Goal: Task Accomplishment & Management: Use online tool/utility

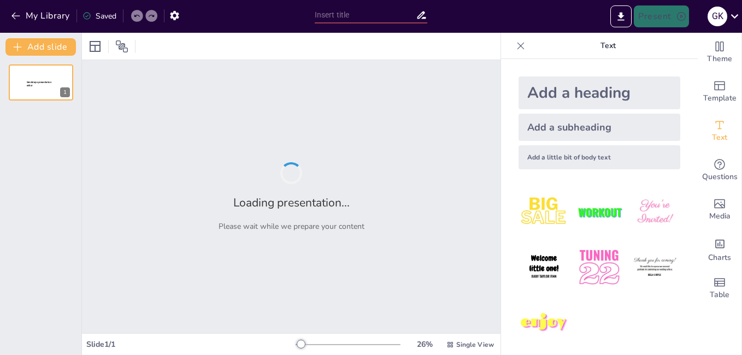
type input "Understanding Circuit Breaker Operation: Fault Detection and Clearing Mechanisms"
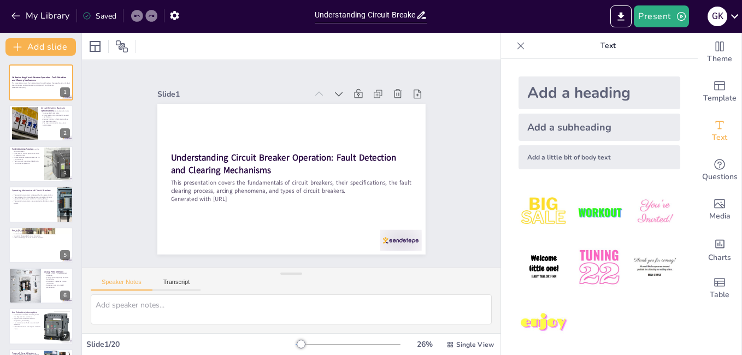
checkbox input "true"
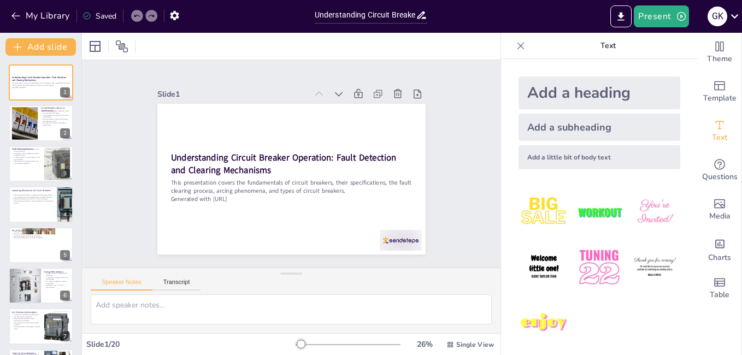
checkbox input "true"
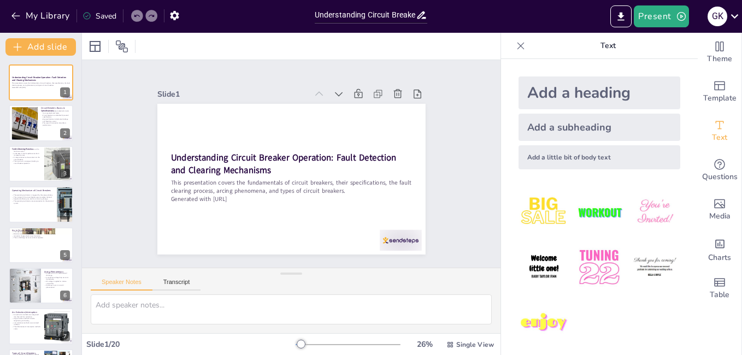
checkbox input "true"
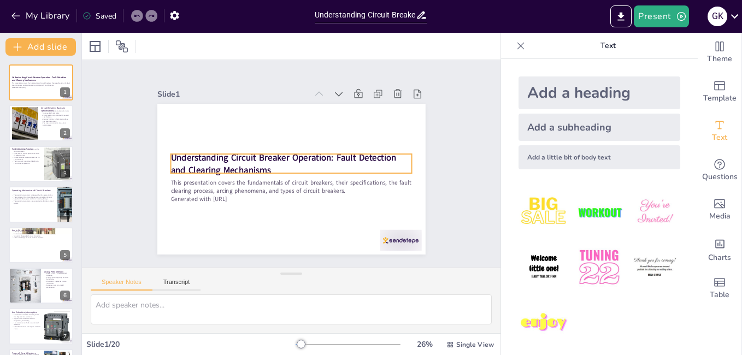
checkbox input "true"
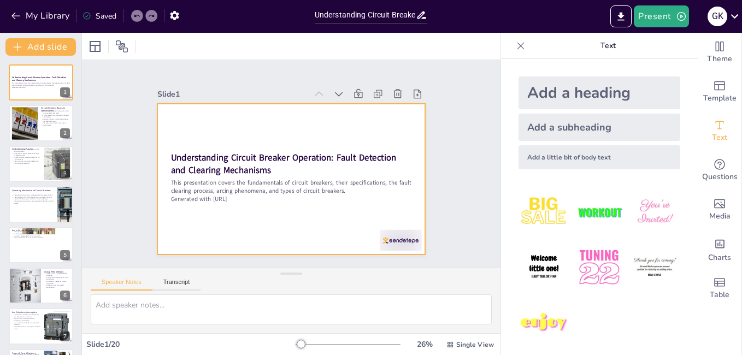
checkbox input "true"
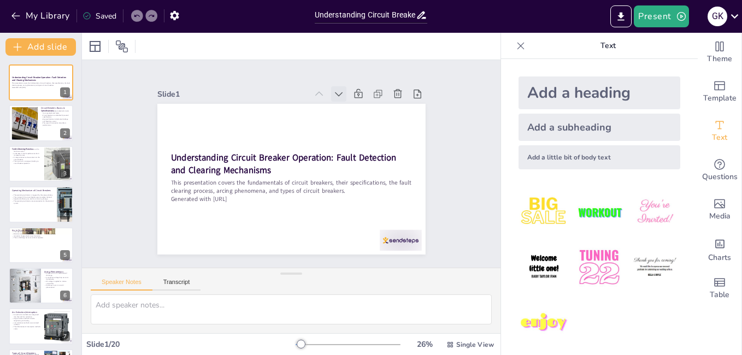
click at [333, 88] on icon at bounding box center [338, 93] width 11 height 11
checkbox input "true"
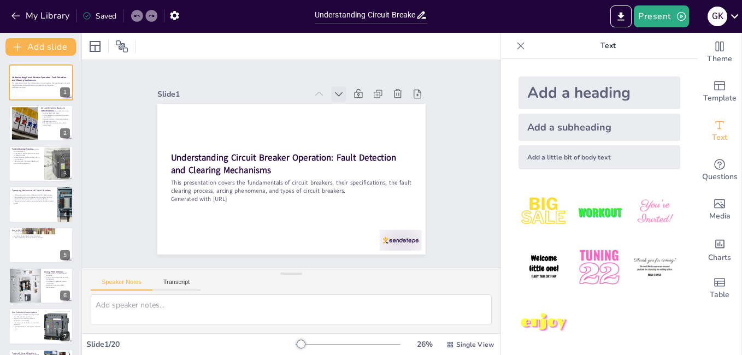
checkbox input "true"
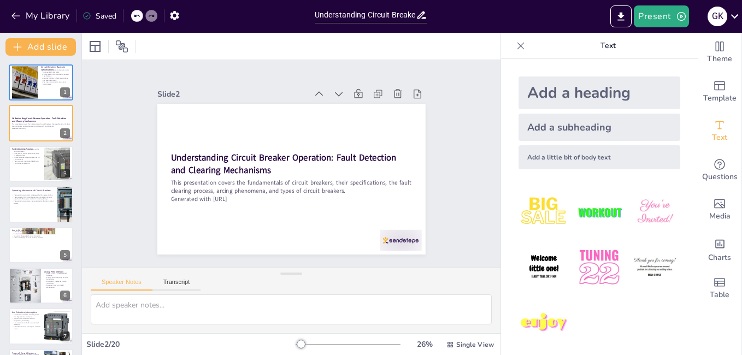
click at [340, 93] on icon at bounding box center [346, 99] width 12 height 12
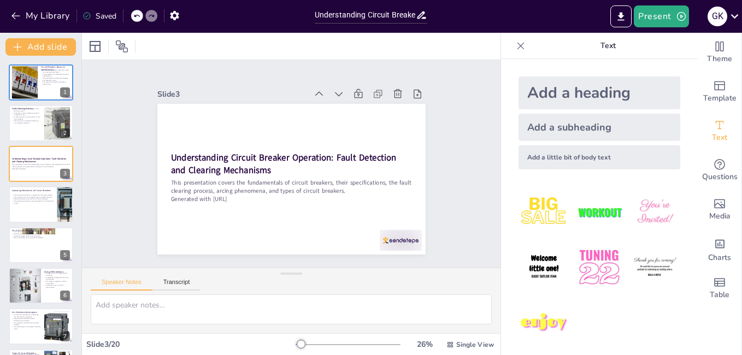
checkbox input "true"
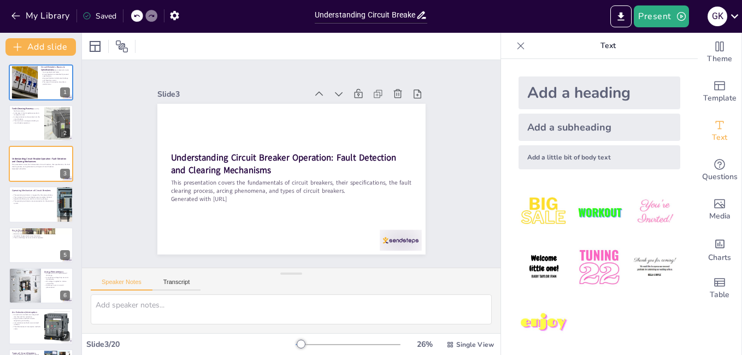
checkbox input "true"
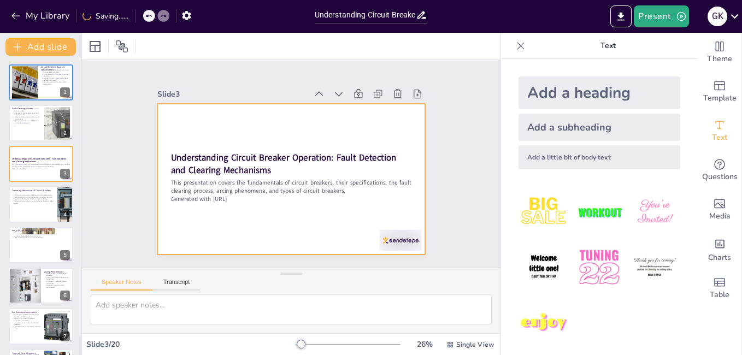
checkbox input "true"
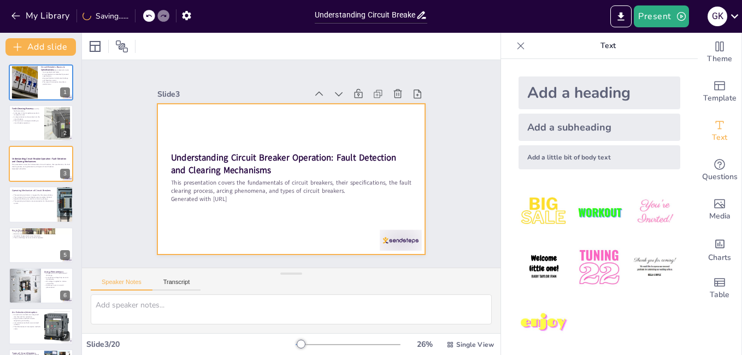
checkbox input "true"
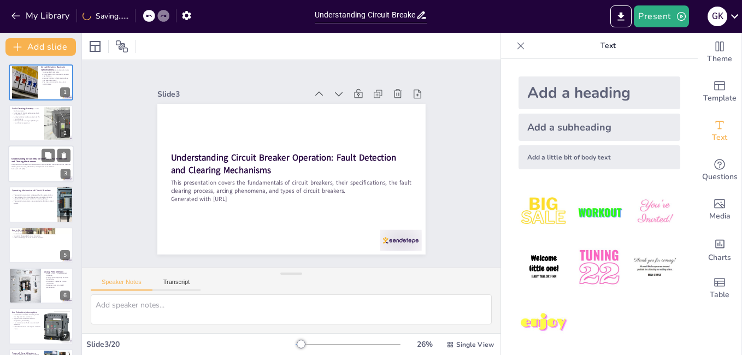
checkbox input "true"
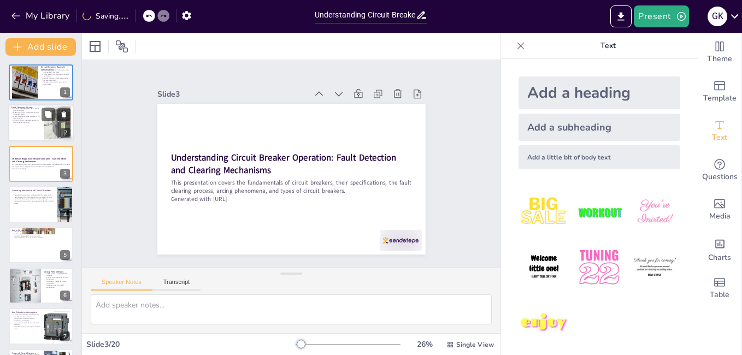
checkbox input "true"
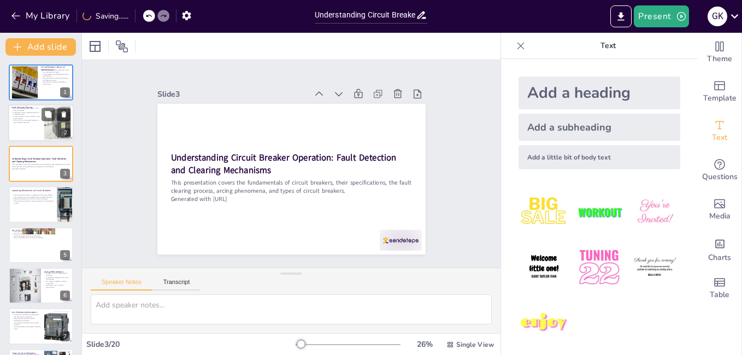
checkbox input "true"
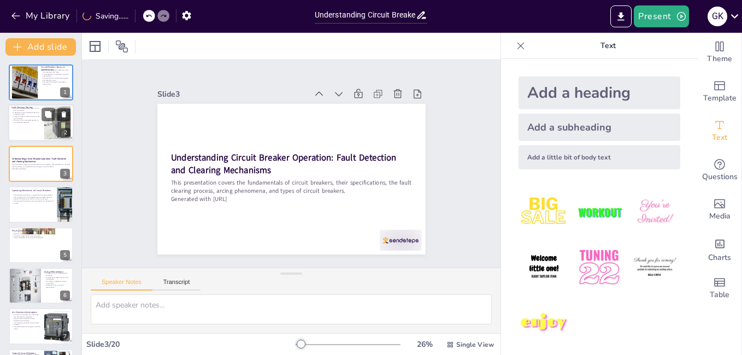
checkbox input "true"
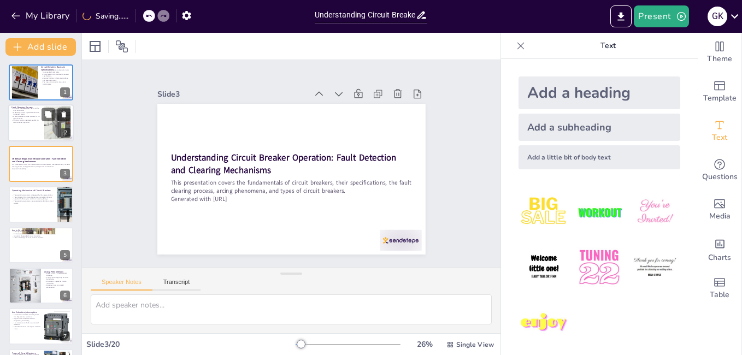
checkbox input "true"
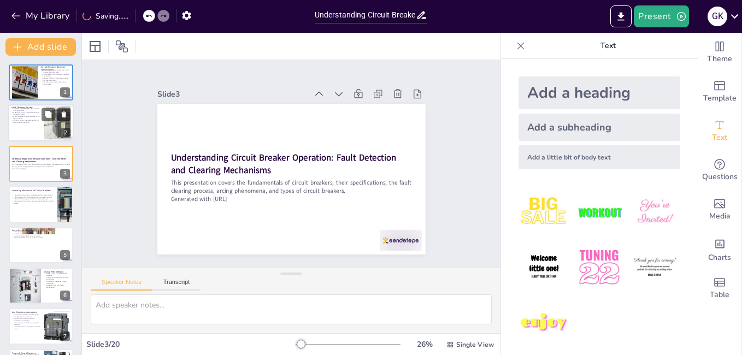
click at [19, 113] on p "A decrease in fault impedance results in increased current." at bounding box center [25, 113] width 29 height 4
type textarea "Understanding the initiation of the fault clearing process is crucial for engin…"
checkbox input "true"
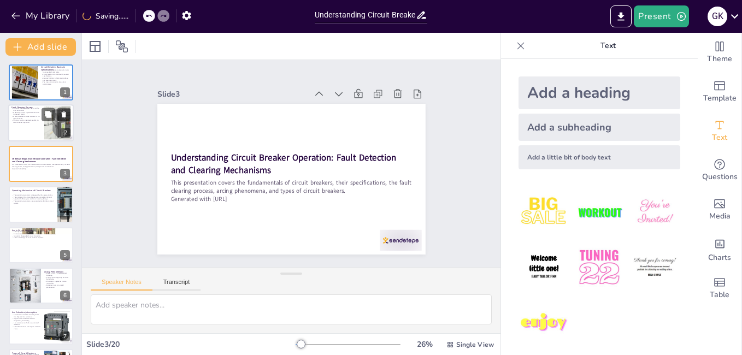
checkbox input "true"
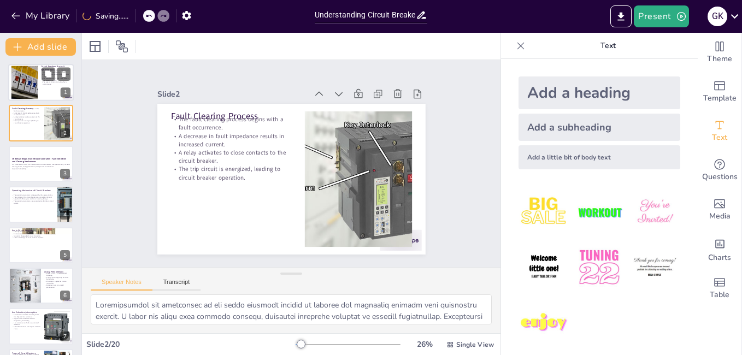
checkbox input "true"
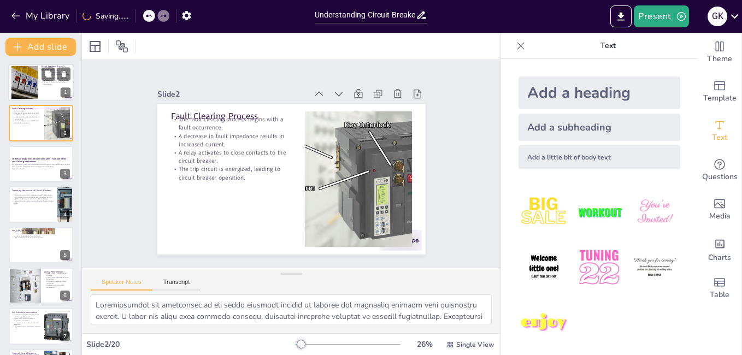
checkbox input "true"
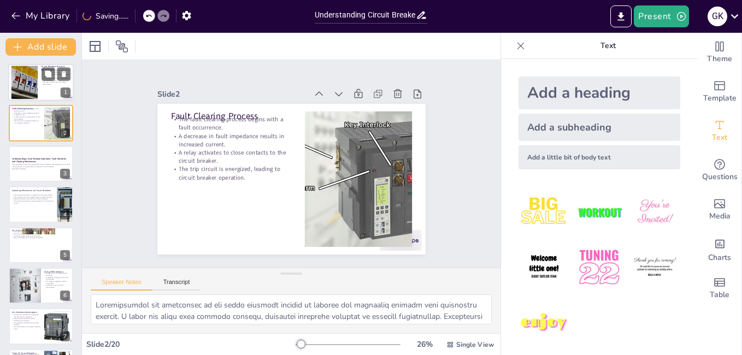
checkbox input "true"
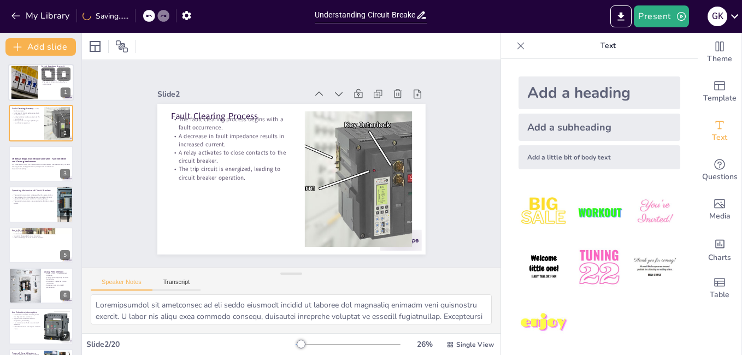
click at [28, 84] on div at bounding box center [24, 82] width 59 height 33
type textarea "Circuit breakers play a vital role in maintaining the integrity of electrical s…"
checkbox input "true"
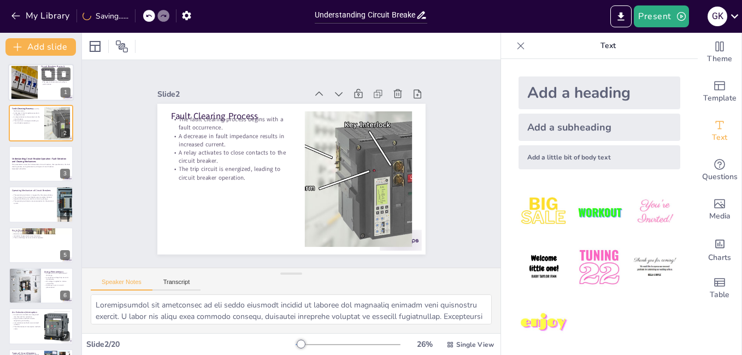
checkbox input "true"
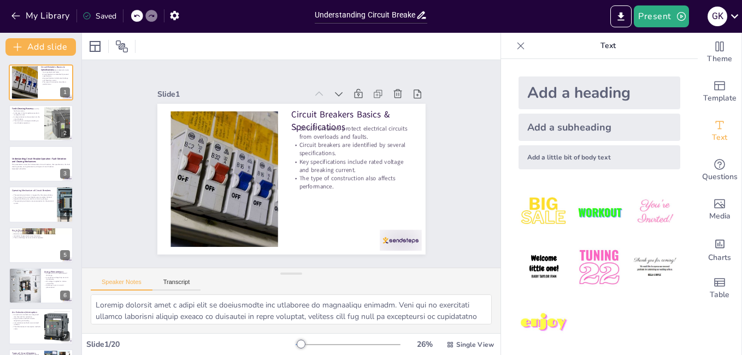
checkbox input "true"
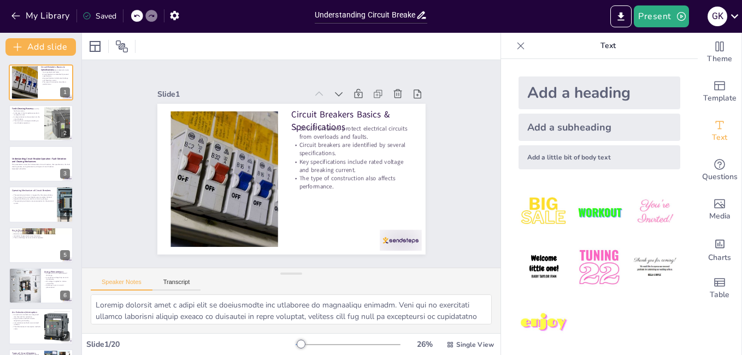
checkbox input "true"
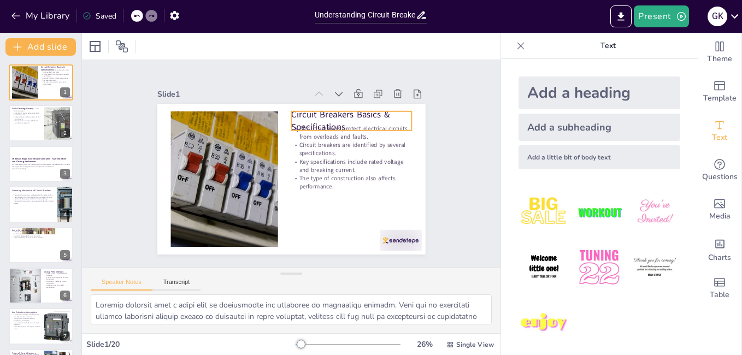
checkbox input "true"
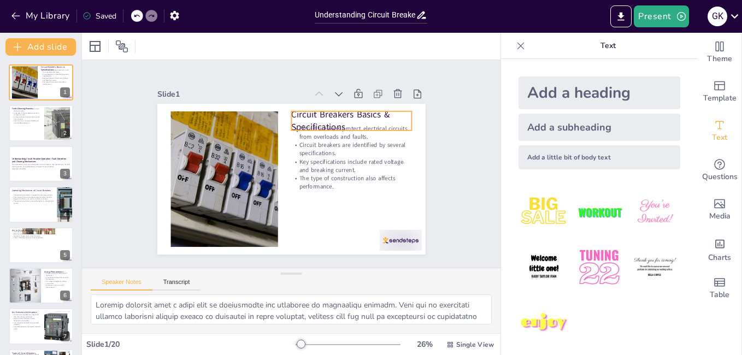
checkbox input "true"
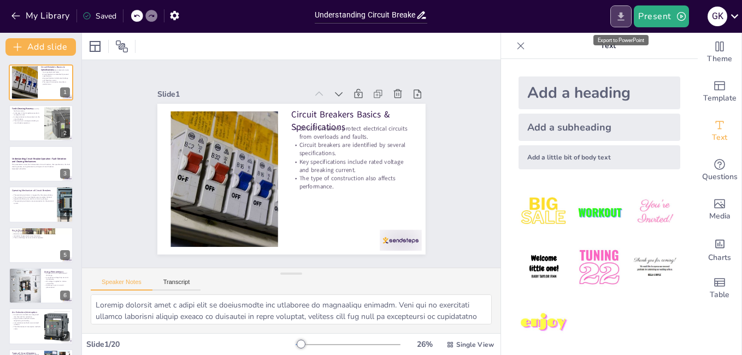
click at [616, 17] on icon "Export to PowerPoint" at bounding box center [620, 16] width 11 height 11
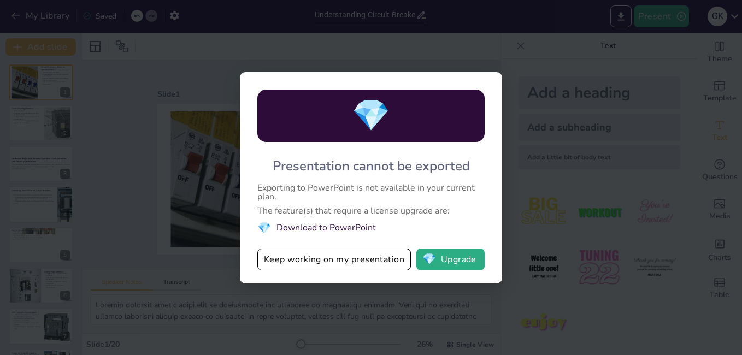
click at [565, 161] on div "💎 Presentation cannot be exported Exporting to PowerPoint is not available in y…" at bounding box center [371, 177] width 742 height 355
click at [327, 262] on button "Keep working on my presentation" at bounding box center [333, 259] width 153 height 22
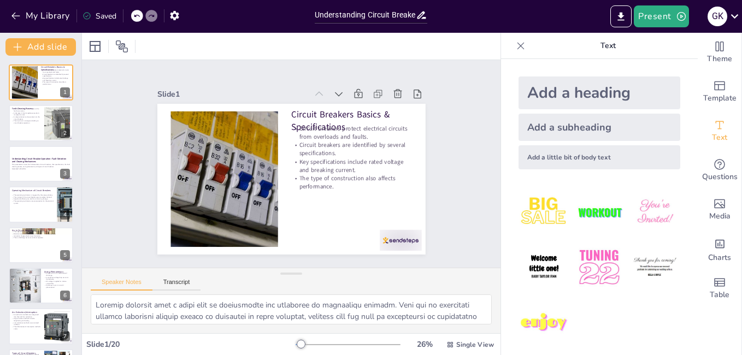
checkbox input "true"
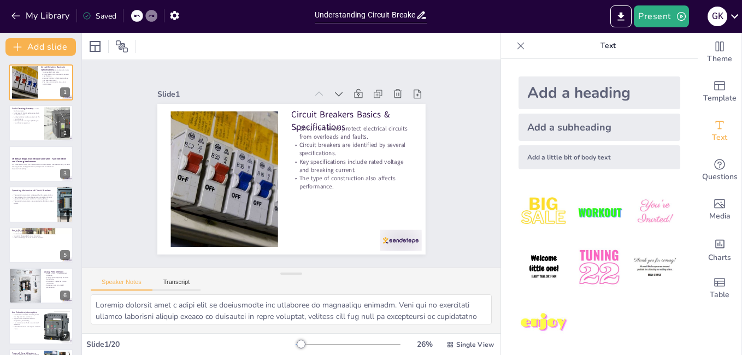
checkbox input "true"
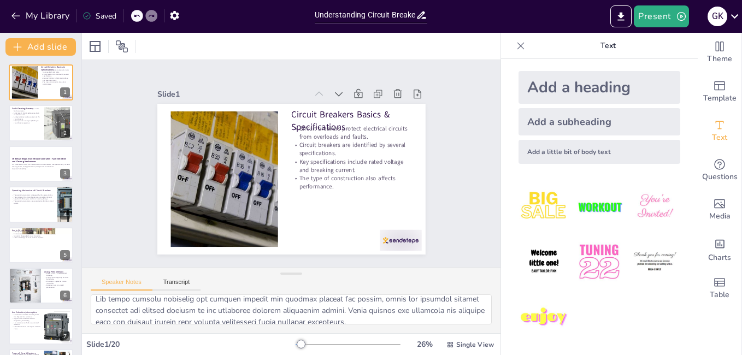
scroll to position [163, 0]
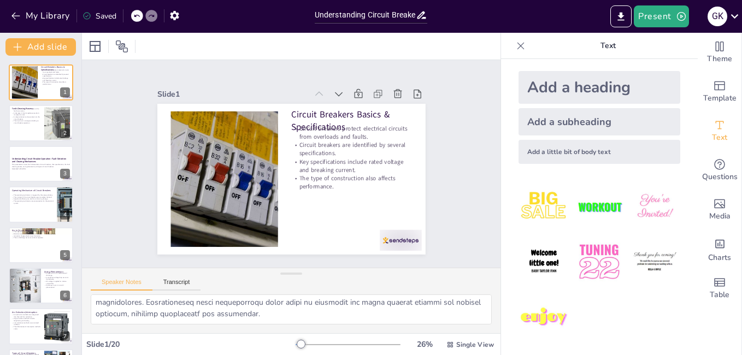
checkbox input "true"
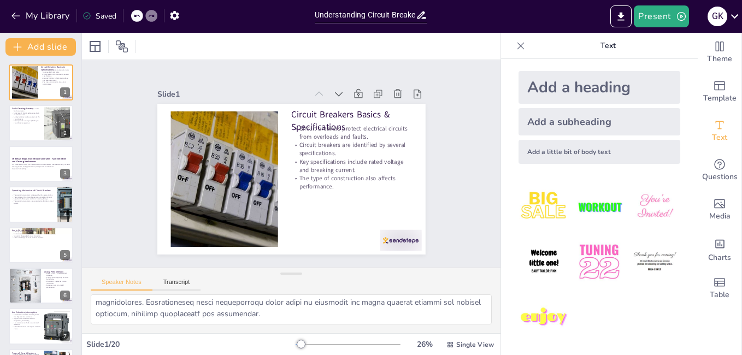
checkbox input "true"
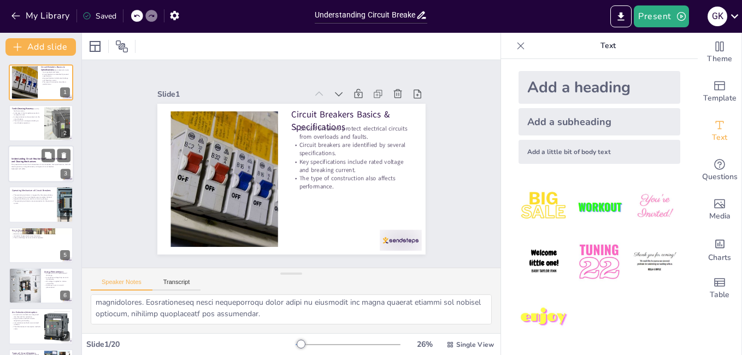
checkbox input "true"
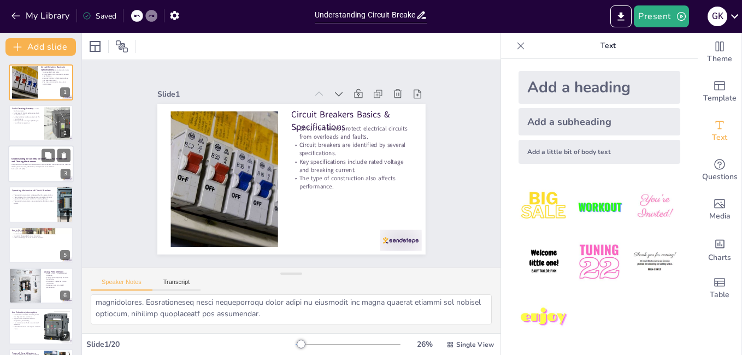
checkbox input "true"
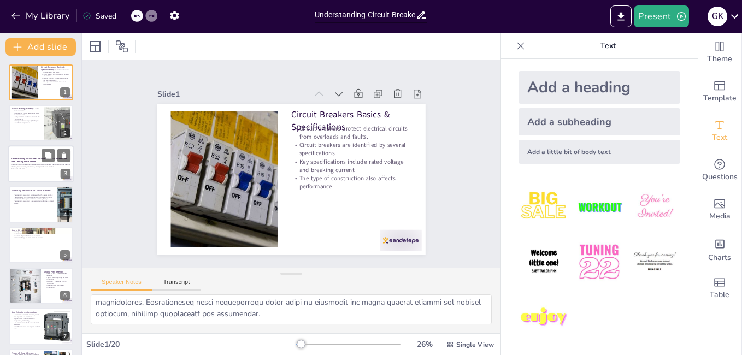
checkbox input "true"
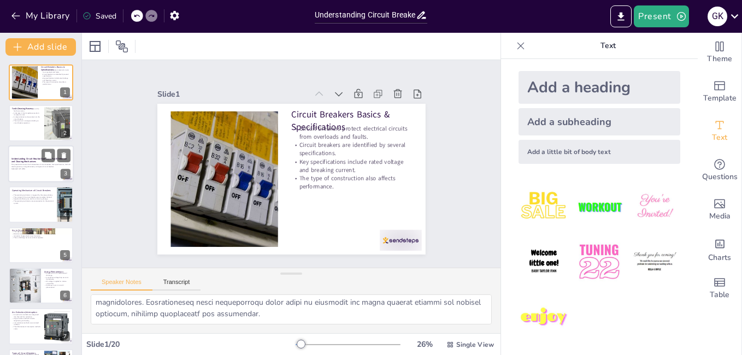
checkbox input "true"
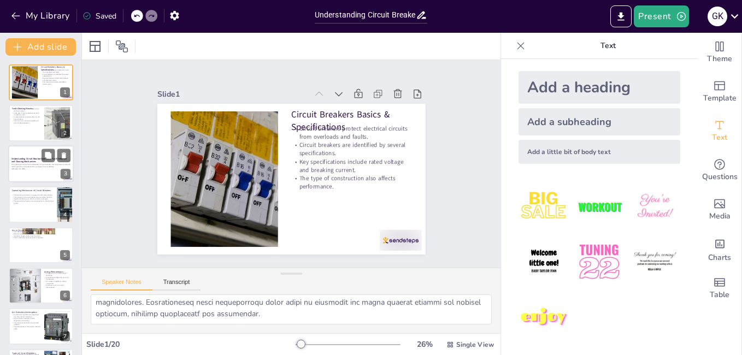
checkbox input "true"
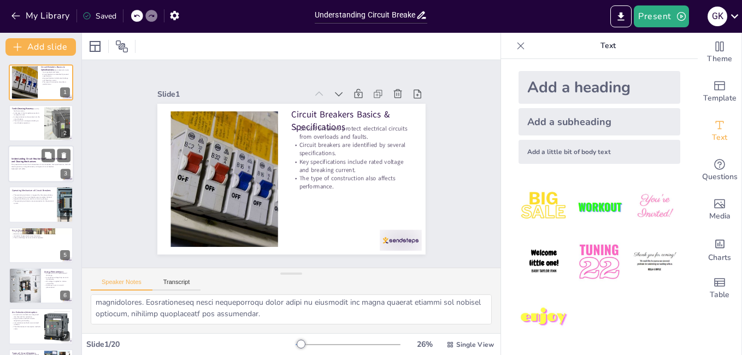
checkbox input "true"
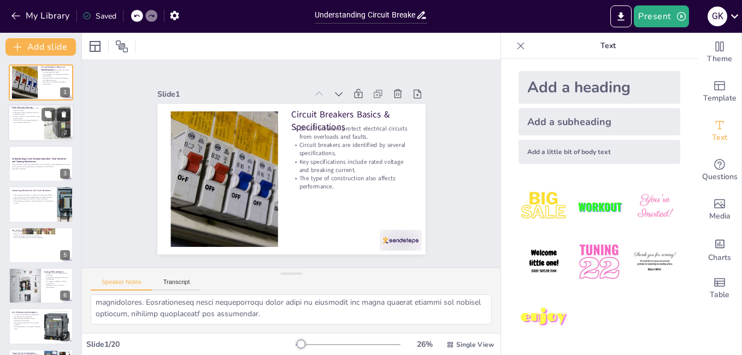
checkbox input "true"
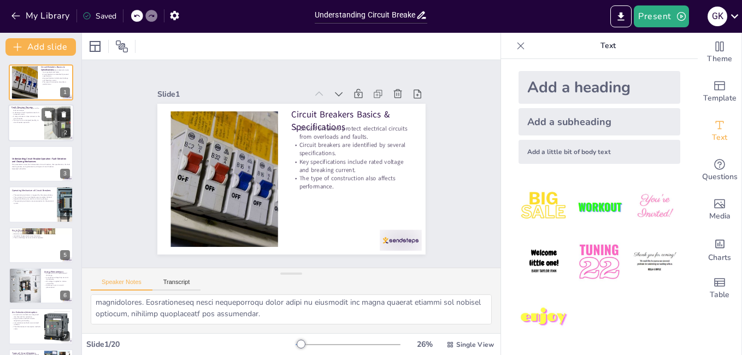
checkbox input "true"
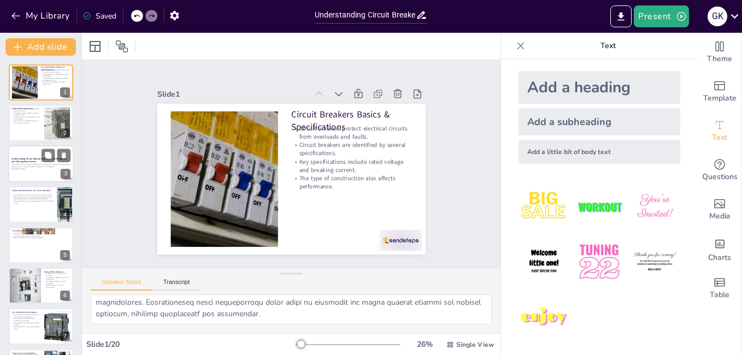
checkbox input "true"
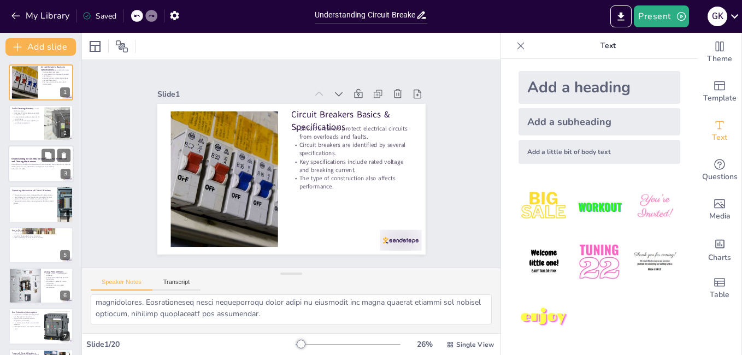
checkbox input "true"
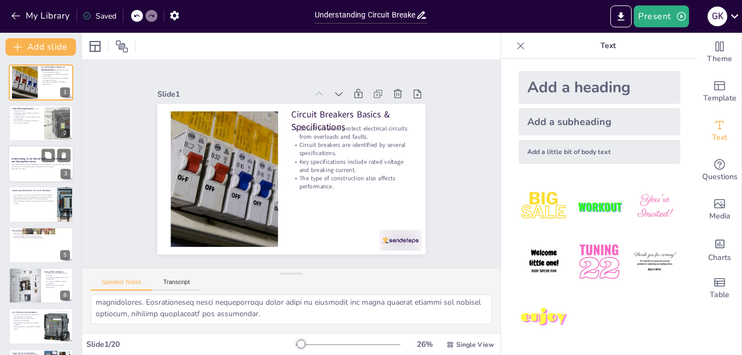
click at [15, 159] on strong "Understanding Circuit Breaker Operation: Fault Detection and Clearing Mechanisms" at bounding box center [38, 160] width 55 height 6
checkbox input "true"
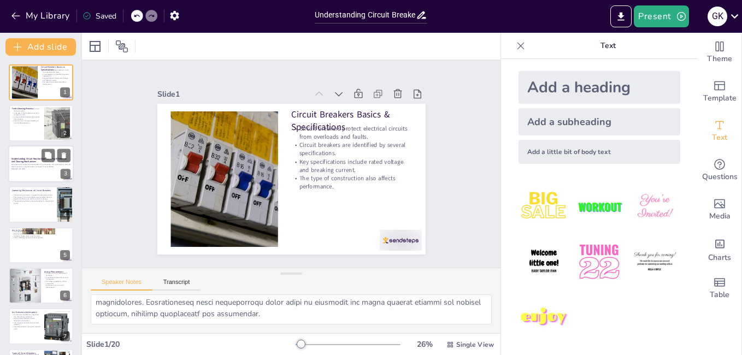
checkbox input "true"
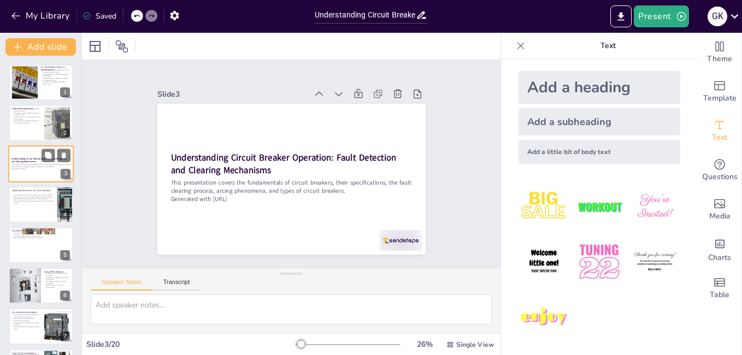
scroll to position [0, 0]
checkbox input "true"
click at [28, 212] on div at bounding box center [41, 204] width 66 height 37
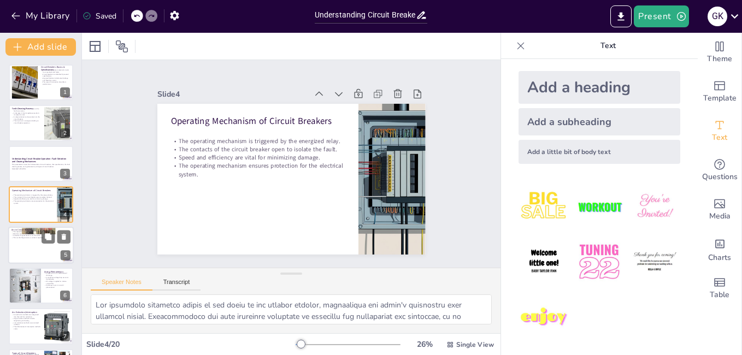
click at [34, 243] on div at bounding box center [41, 245] width 66 height 37
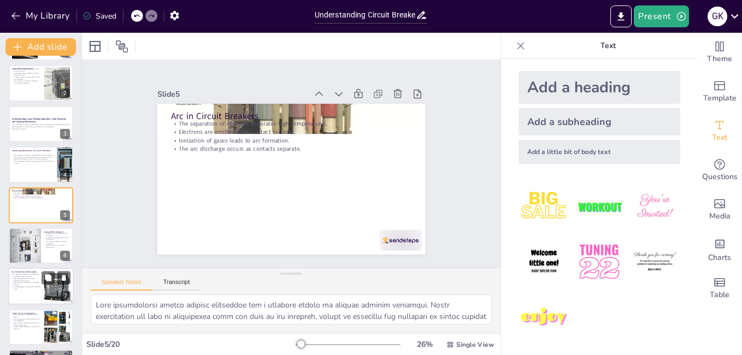
click at [28, 283] on p "Low resistance methods use un-ionized mediums." at bounding box center [25, 284] width 29 height 4
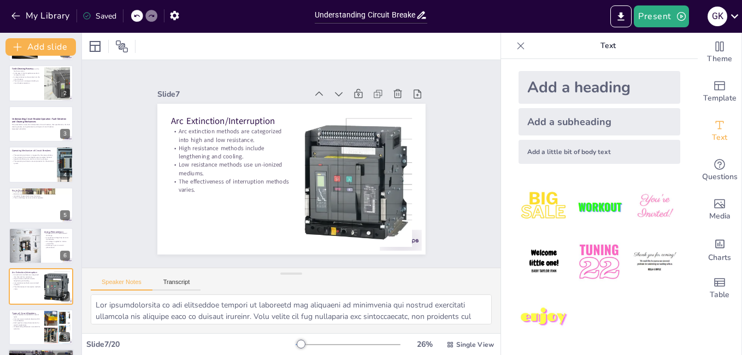
scroll to position [121, 0]
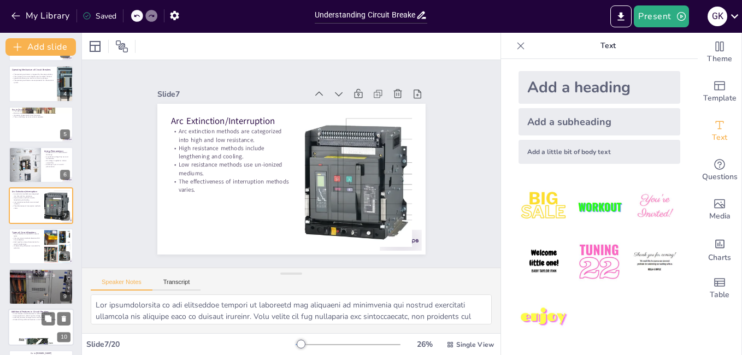
click at [29, 317] on p "Switching resistors manage inrush currents effectively." at bounding box center [40, 318] width 59 height 2
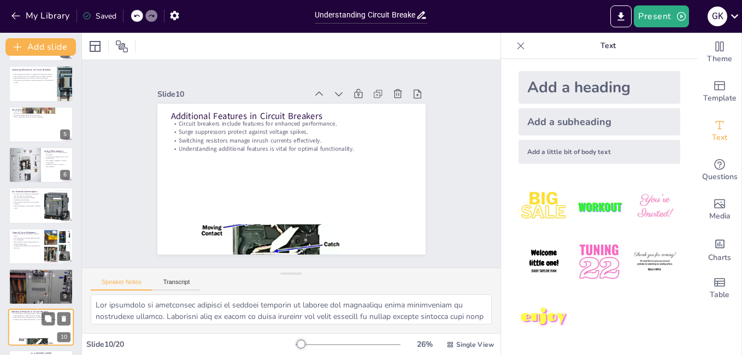
scroll to position [243, 0]
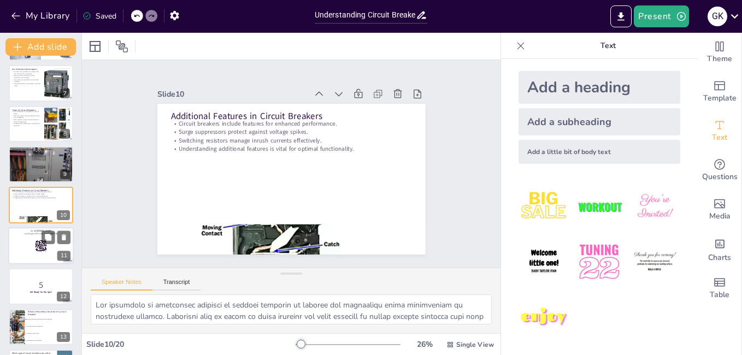
click at [26, 240] on div at bounding box center [41, 245] width 66 height 37
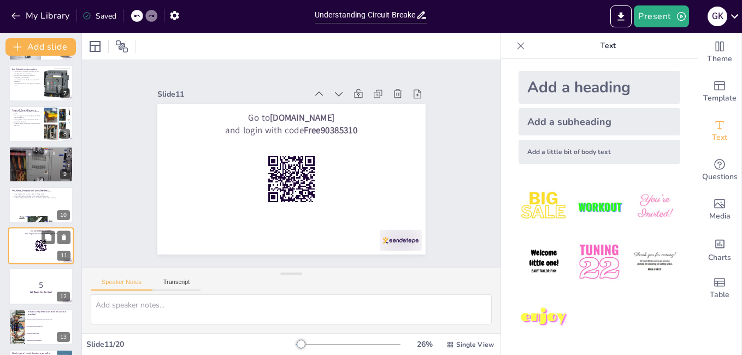
scroll to position [283, 0]
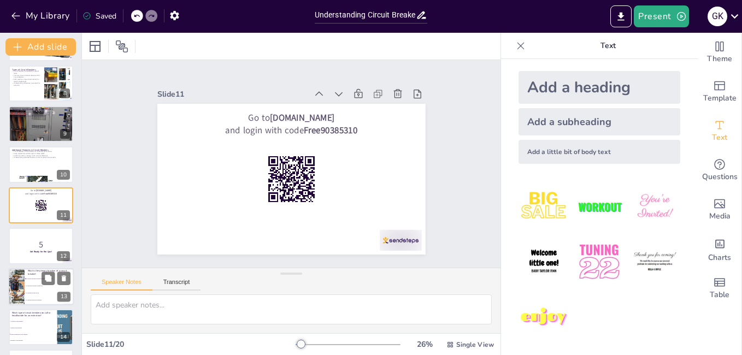
click at [26, 286] on input "checkbox" at bounding box center [25, 286] width 1 height 1
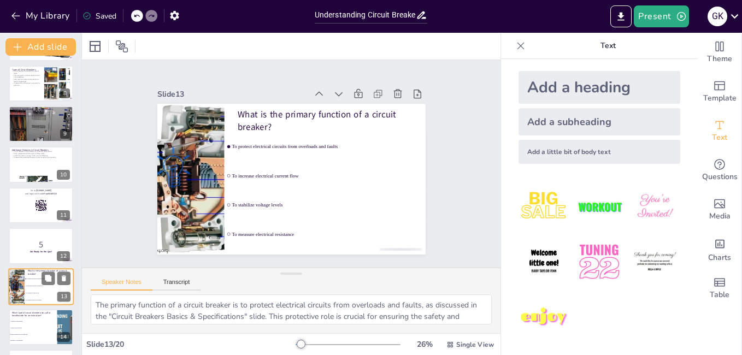
scroll to position [365, 0]
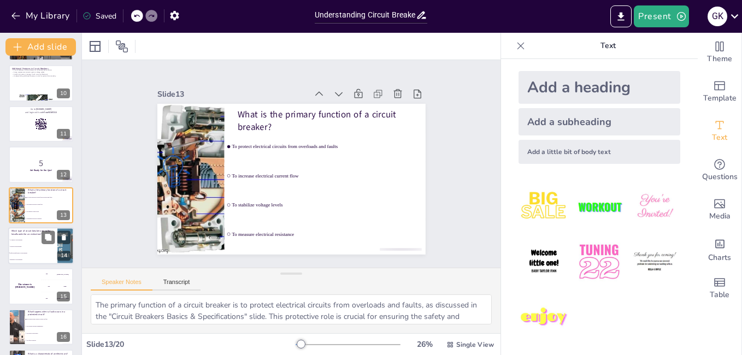
click at [40, 250] on li "Sulfur Hexafluoride Circuit Breaker" at bounding box center [32, 253] width 49 height 7
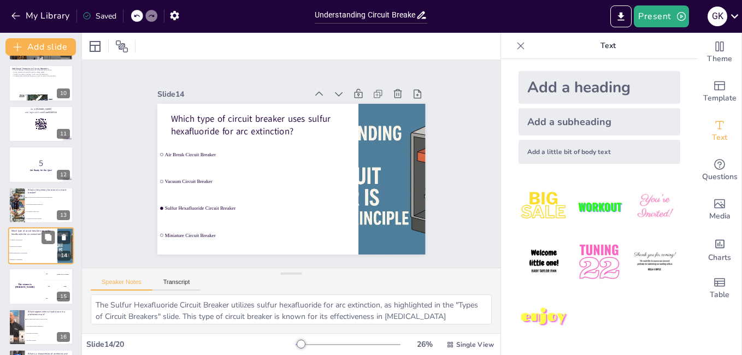
scroll to position [405, 0]
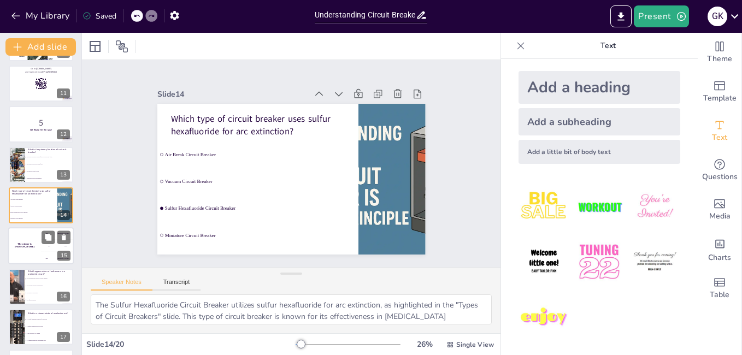
click at [44, 253] on div "300 Niels" at bounding box center [57, 258] width 33 height 12
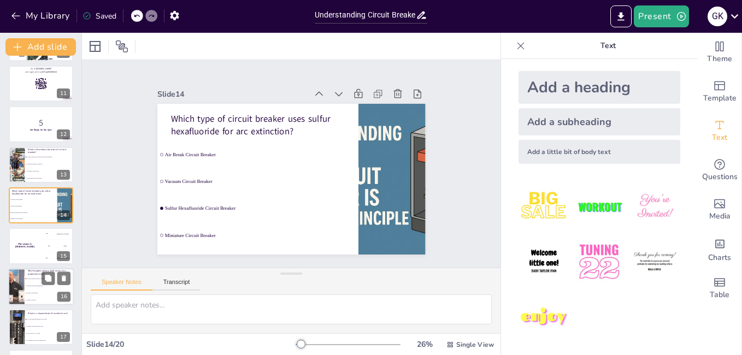
scroll to position [446, 0]
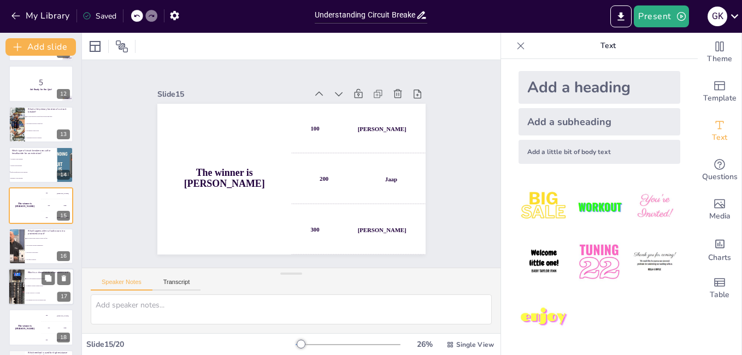
click at [38, 302] on li "It is harmless and does not generate heat" at bounding box center [49, 300] width 49 height 7
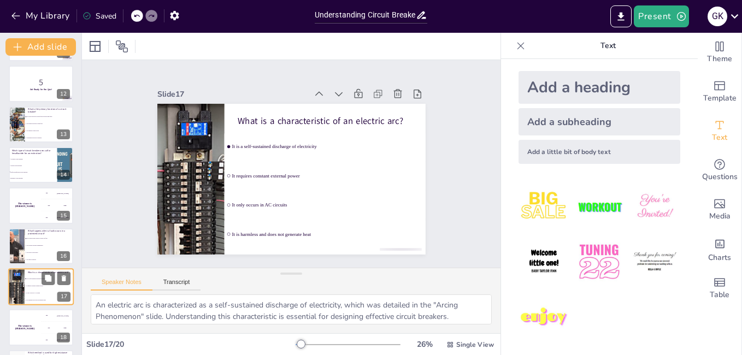
scroll to position [526, 0]
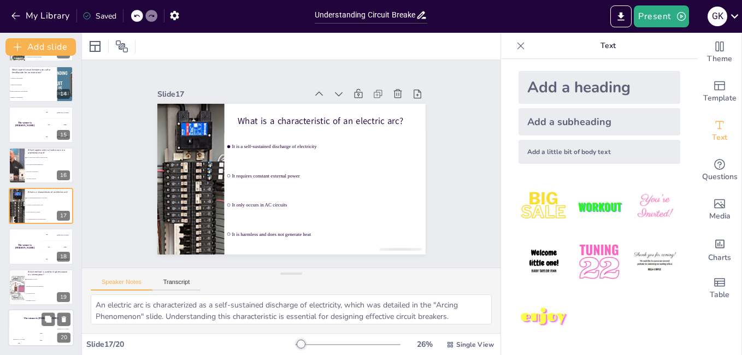
click at [38, 324] on div "The winner is Niels 🏆" at bounding box center [41, 318] width 66 height 19
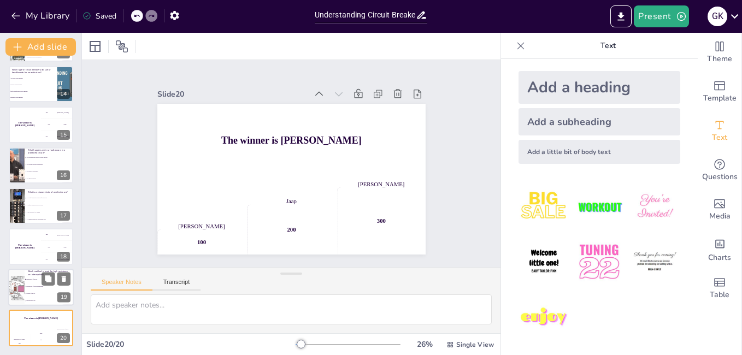
click at [40, 293] on span "Cooling of the arc" at bounding box center [49, 294] width 47 height 2
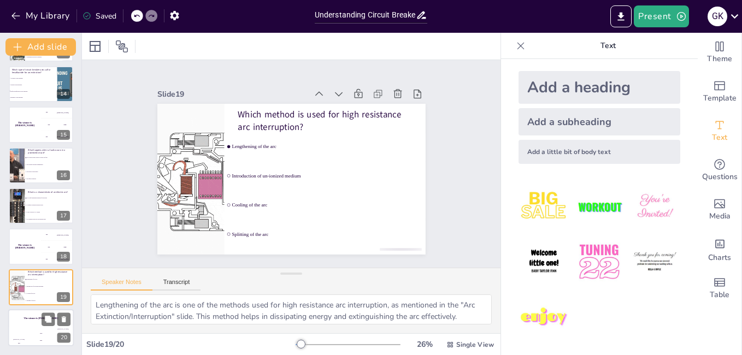
click at [37, 334] on div "200" at bounding box center [41, 340] width 22 height 12
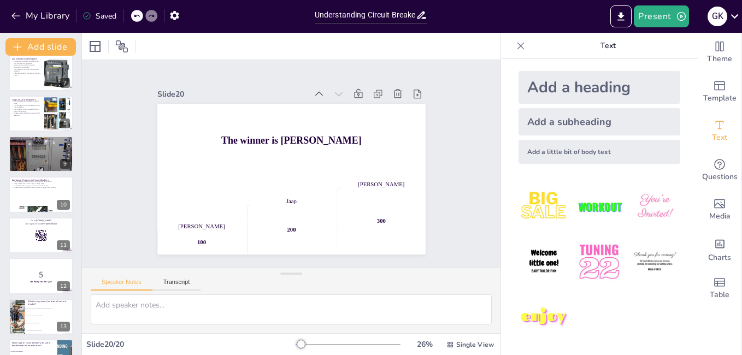
scroll to position [0, 0]
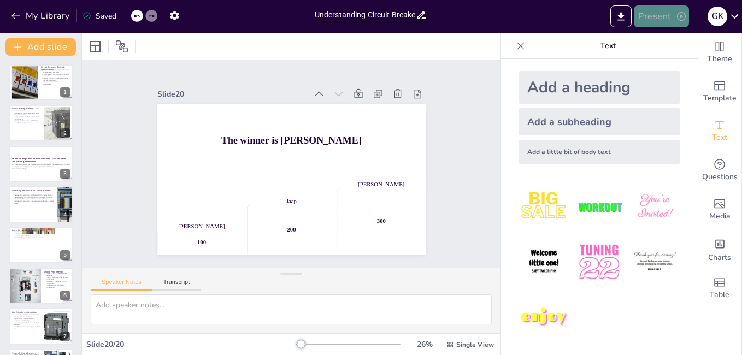
click at [666, 14] on button "Present" at bounding box center [660, 16] width 55 height 22
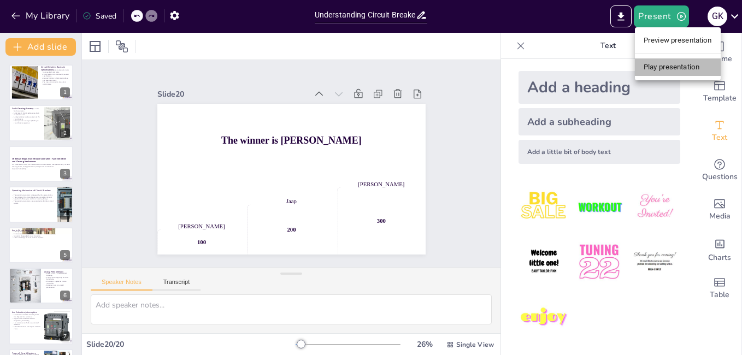
click at [659, 60] on li "Play presentation" at bounding box center [678, 66] width 86 height 17
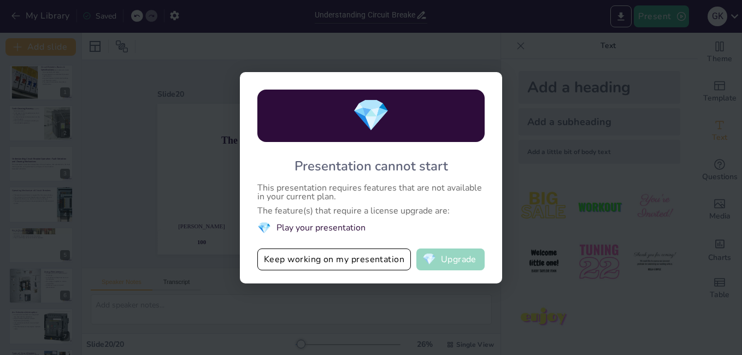
click at [458, 255] on button "💎 Upgrade" at bounding box center [450, 259] width 68 height 22
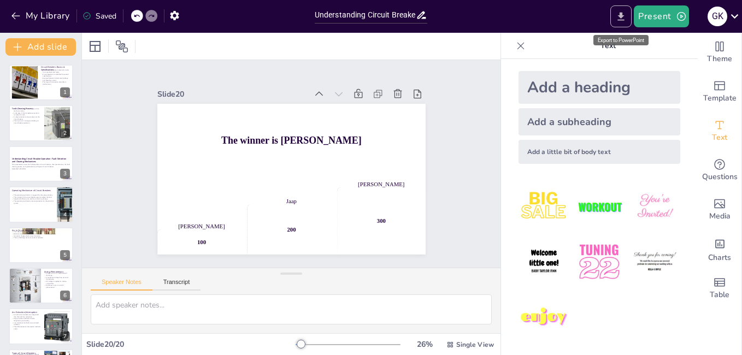
click at [618, 20] on icon "Export to PowerPoint" at bounding box center [620, 16] width 11 height 11
click at [501, 118] on div "Add a heading Add a subheading Add a little bit of body text" at bounding box center [599, 207] width 197 height 296
click at [716, 22] on div "G K" at bounding box center [717, 17] width 20 height 20
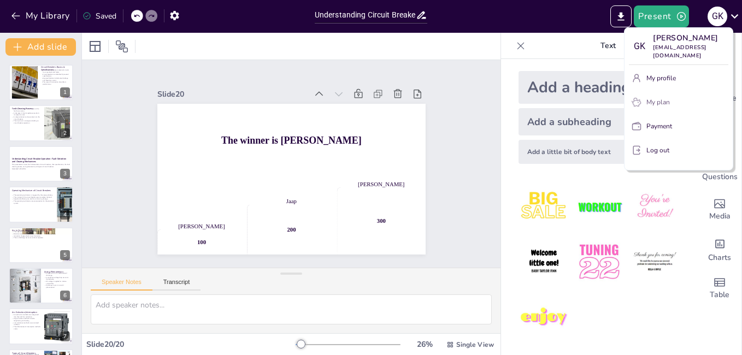
click at [651, 103] on p "My plan" at bounding box center [657, 102] width 23 height 10
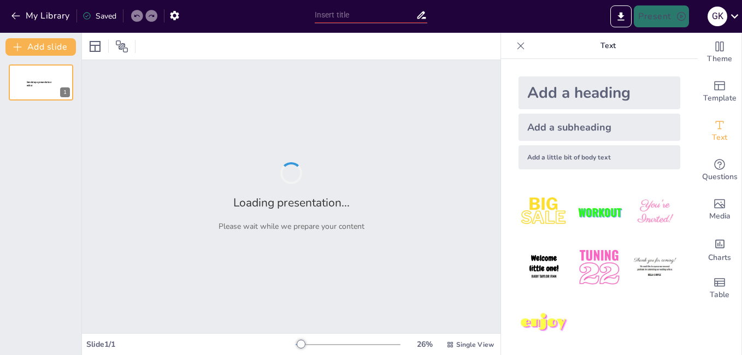
type input "Understanding Circuit Breaker Operation: Fault Detection and Clearing Mechanisms"
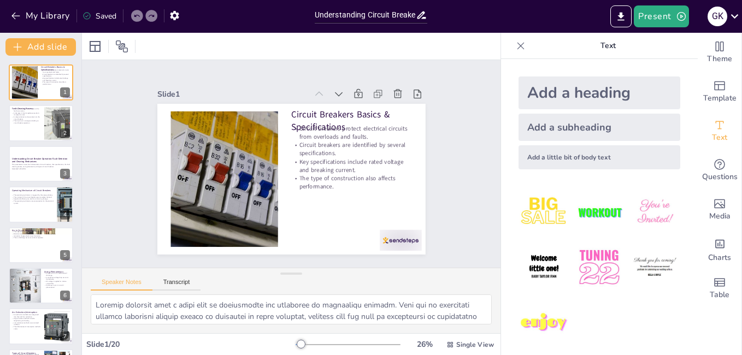
checkbox input "true"
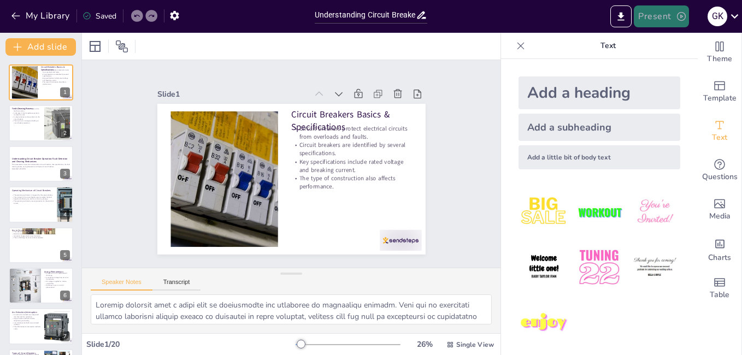
click at [645, 19] on button "Present" at bounding box center [660, 16] width 55 height 22
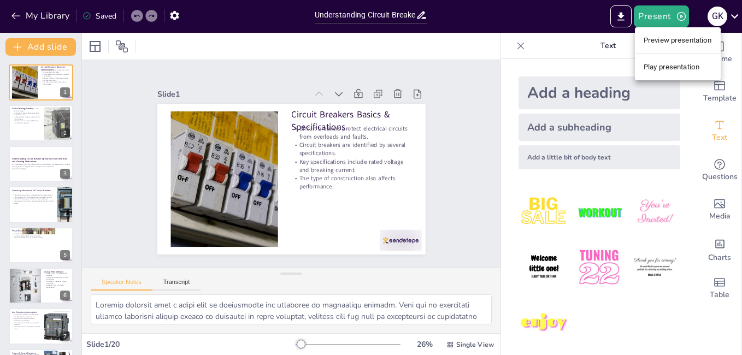
click at [654, 64] on li "Play presentation" at bounding box center [678, 66] width 86 height 17
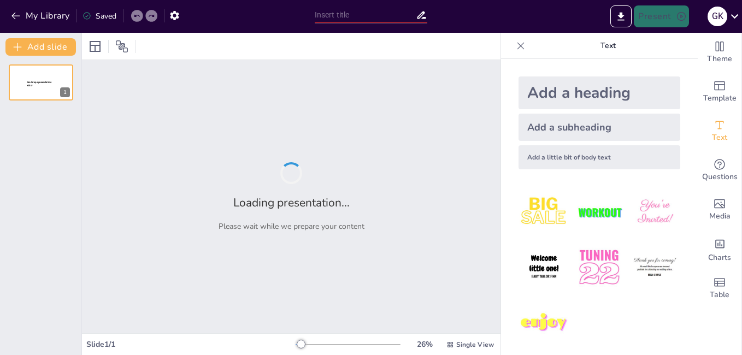
type input "Understanding Circuit Breaker Operation: Fault Detection and Clearing Mechanisms"
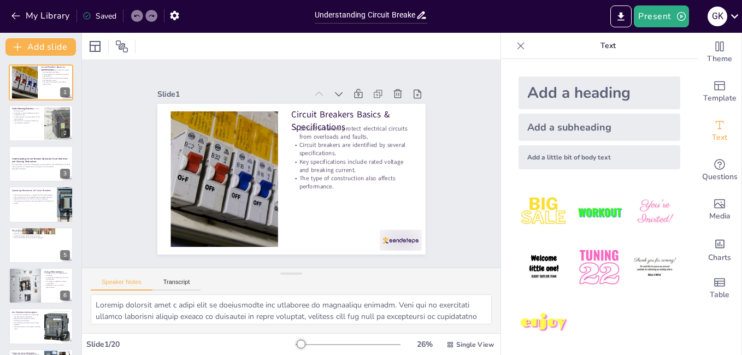
checkbox input "true"
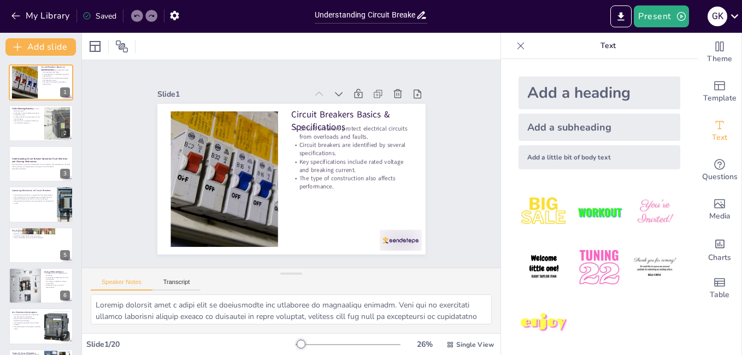
checkbox input "true"
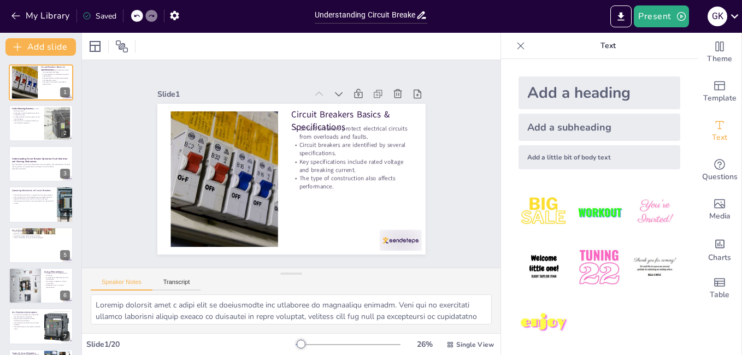
checkbox input "true"
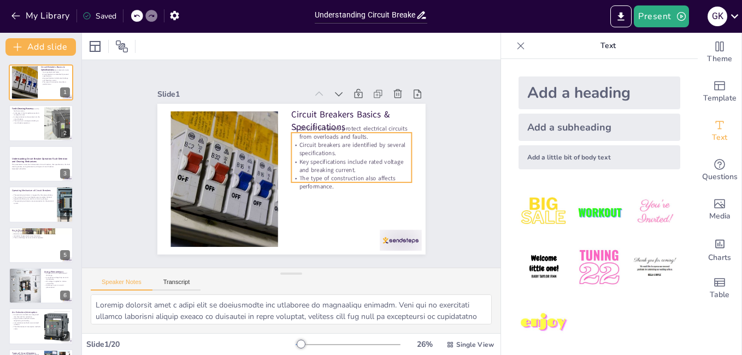
checkbox input "true"
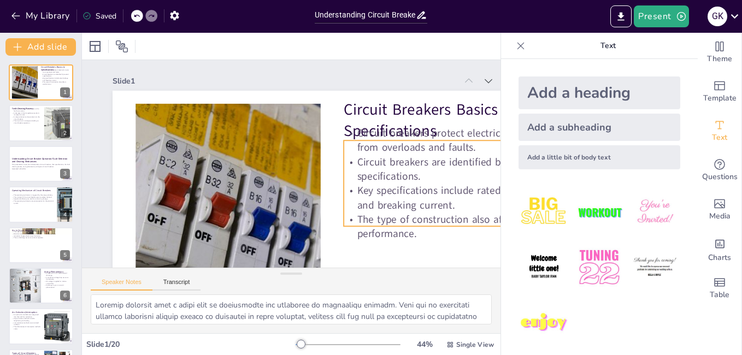
checkbox input "true"
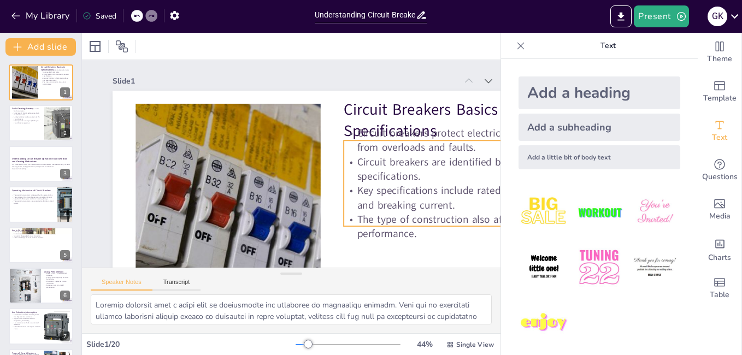
checkbox input "true"
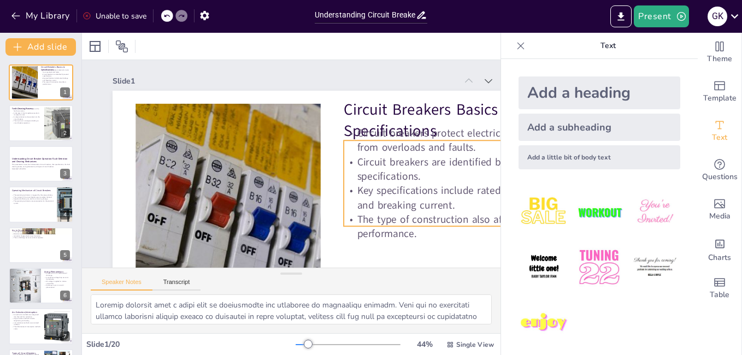
checkbox input "true"
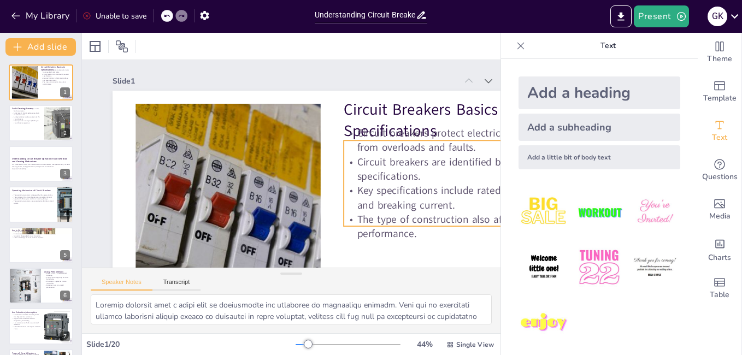
checkbox input "true"
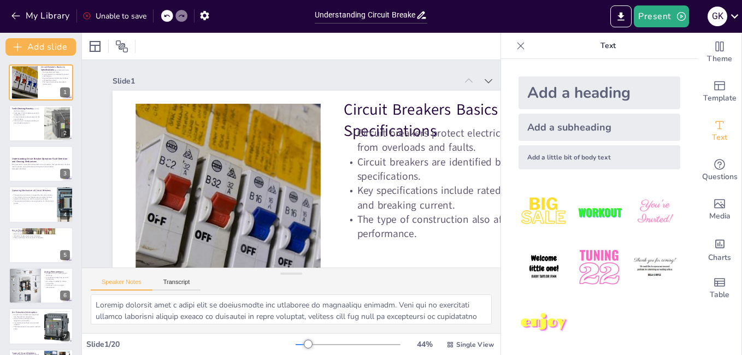
checkbox input "true"
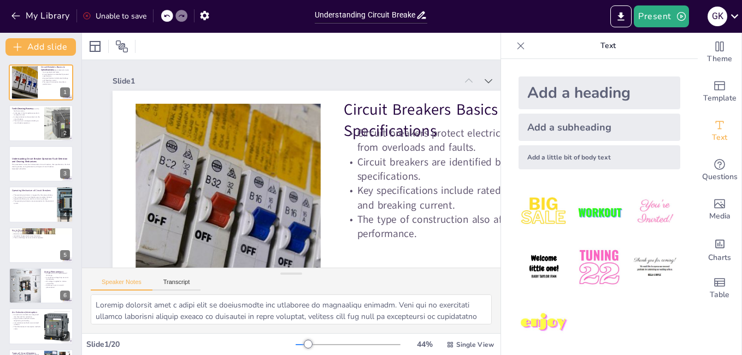
checkbox input "true"
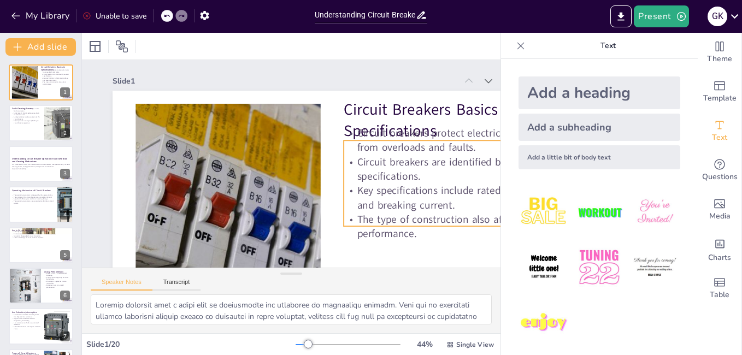
checkbox input "true"
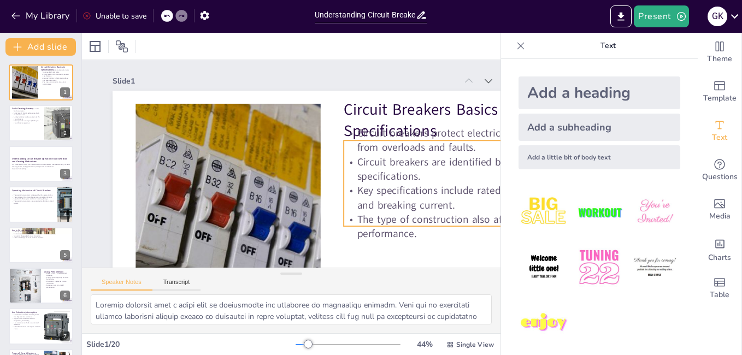
checkbox input "true"
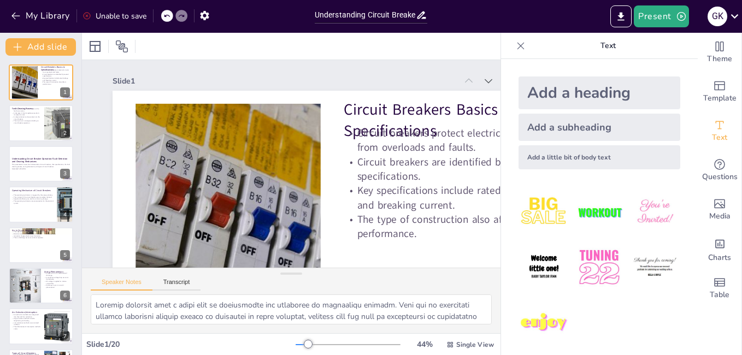
checkbox input "true"
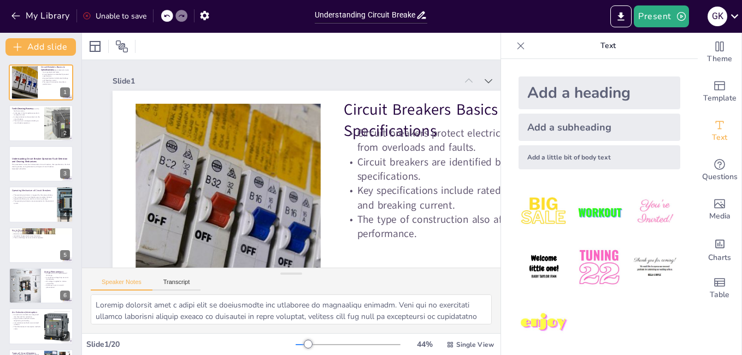
checkbox input "true"
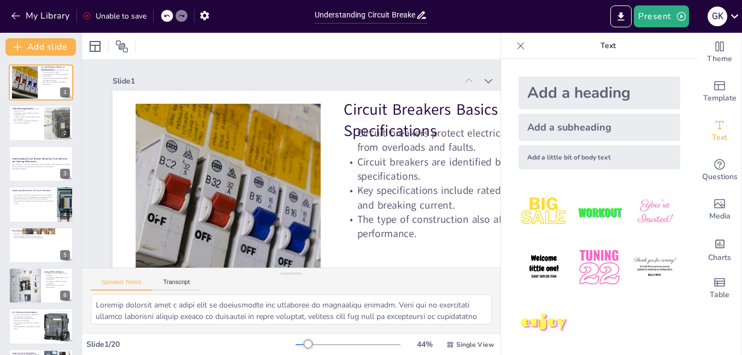
checkbox input "true"
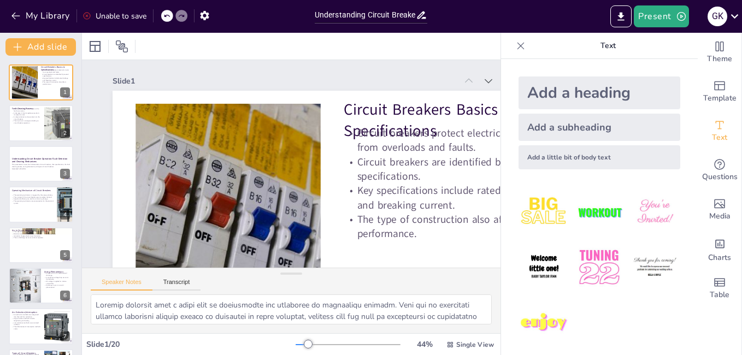
checkbox input "true"
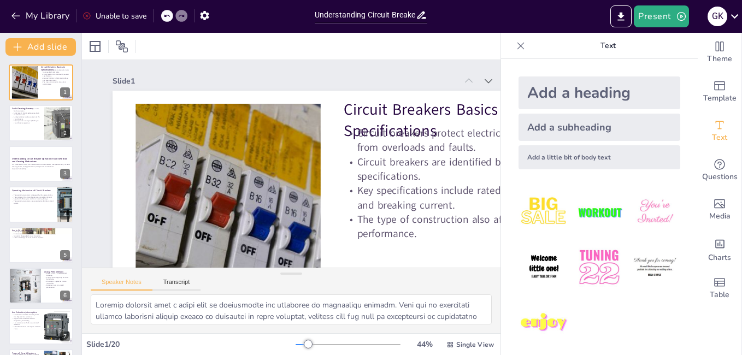
checkbox input "true"
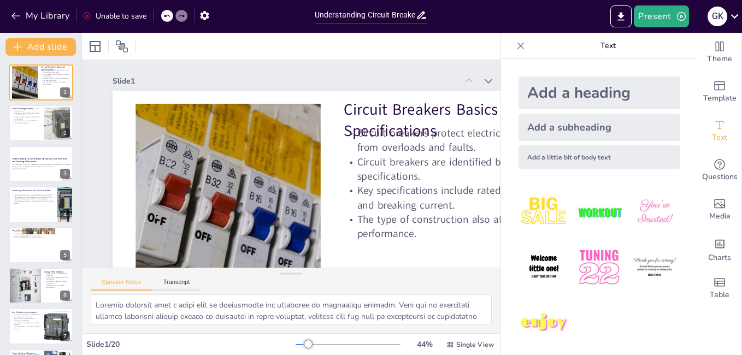
checkbox input "true"
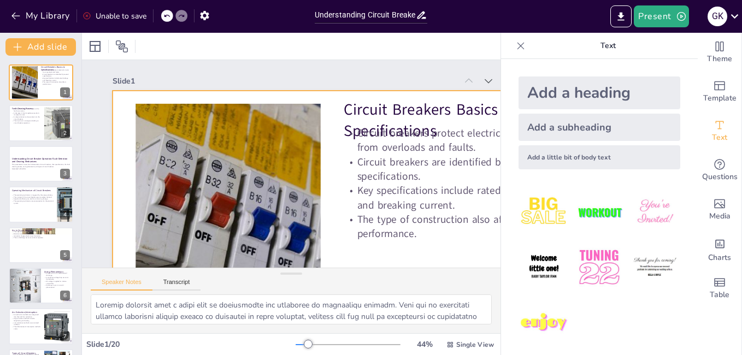
checkbox input "true"
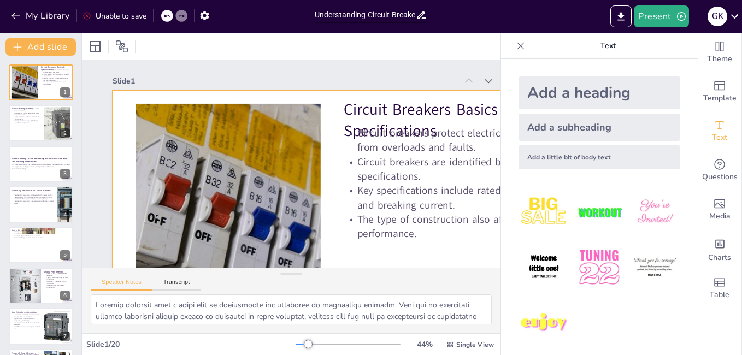
checkbox input "true"
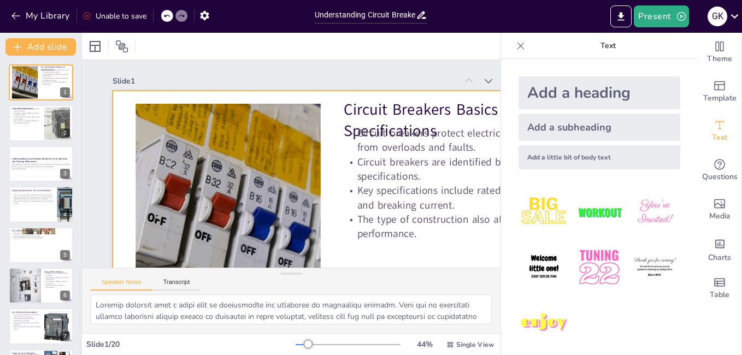
checkbox input "true"
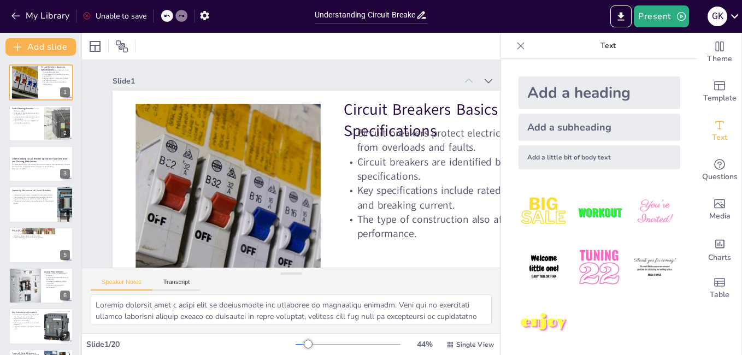
checkbox input "true"
